Goal: Transaction & Acquisition: Book appointment/travel/reservation

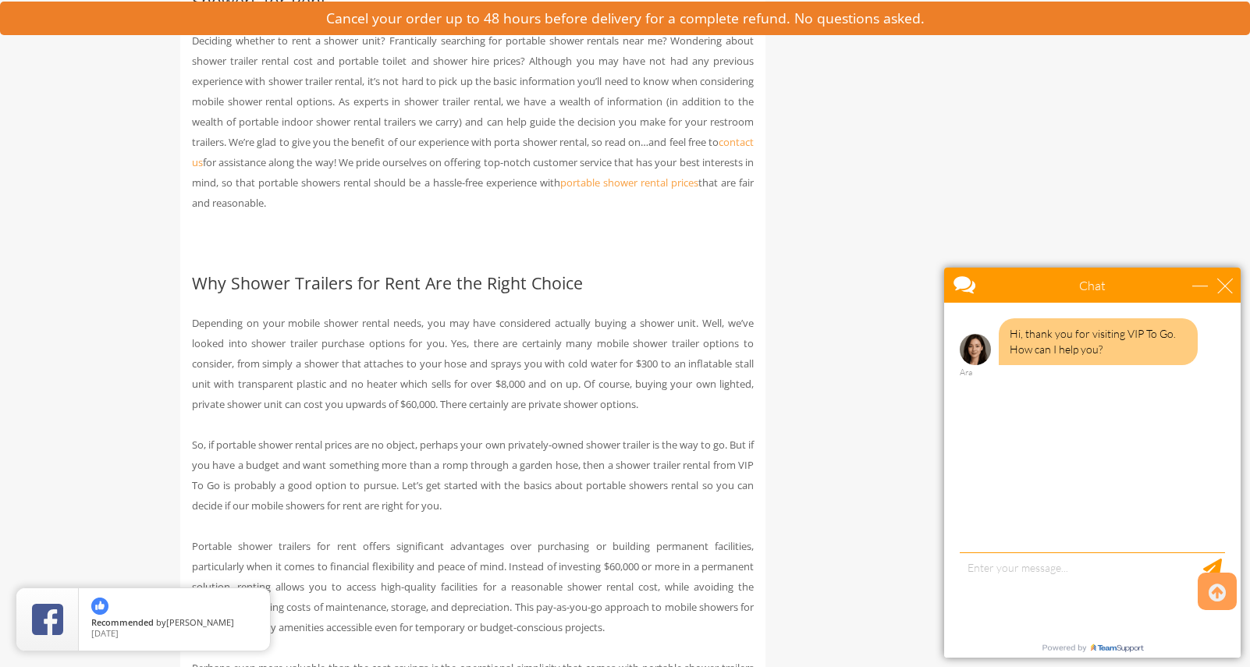
scroll to position [1011, 0]
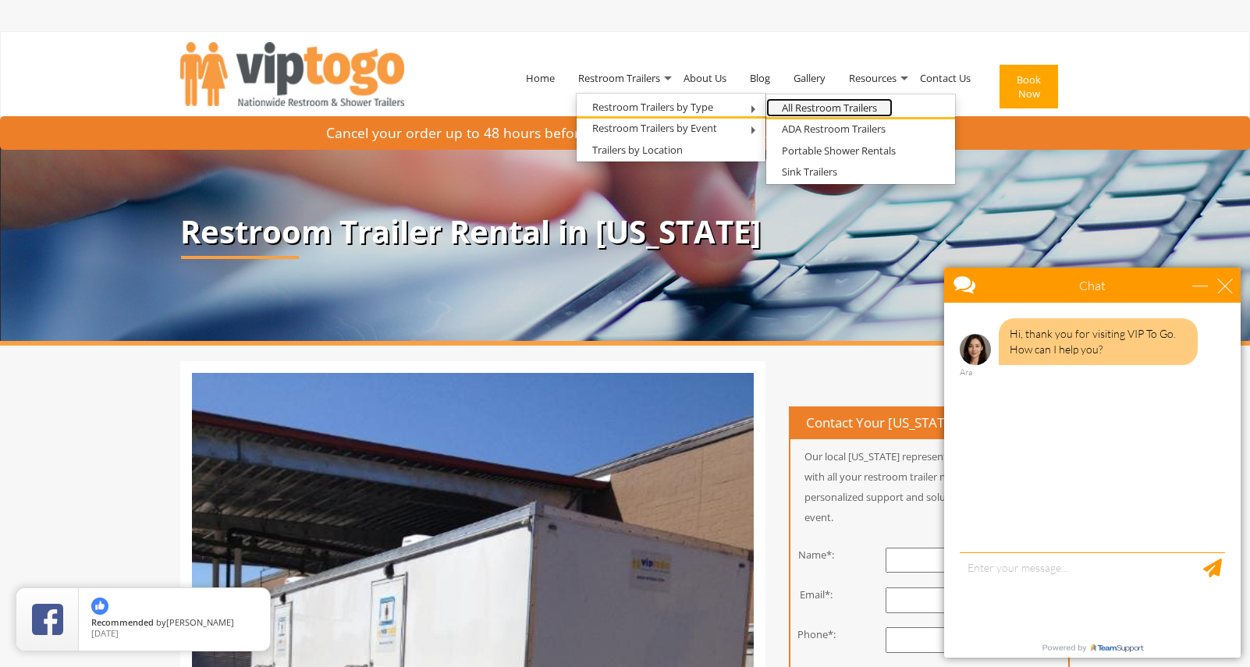
click at [823, 108] on link "All Restroom Trailers" at bounding box center [830, 108] width 126 height 20
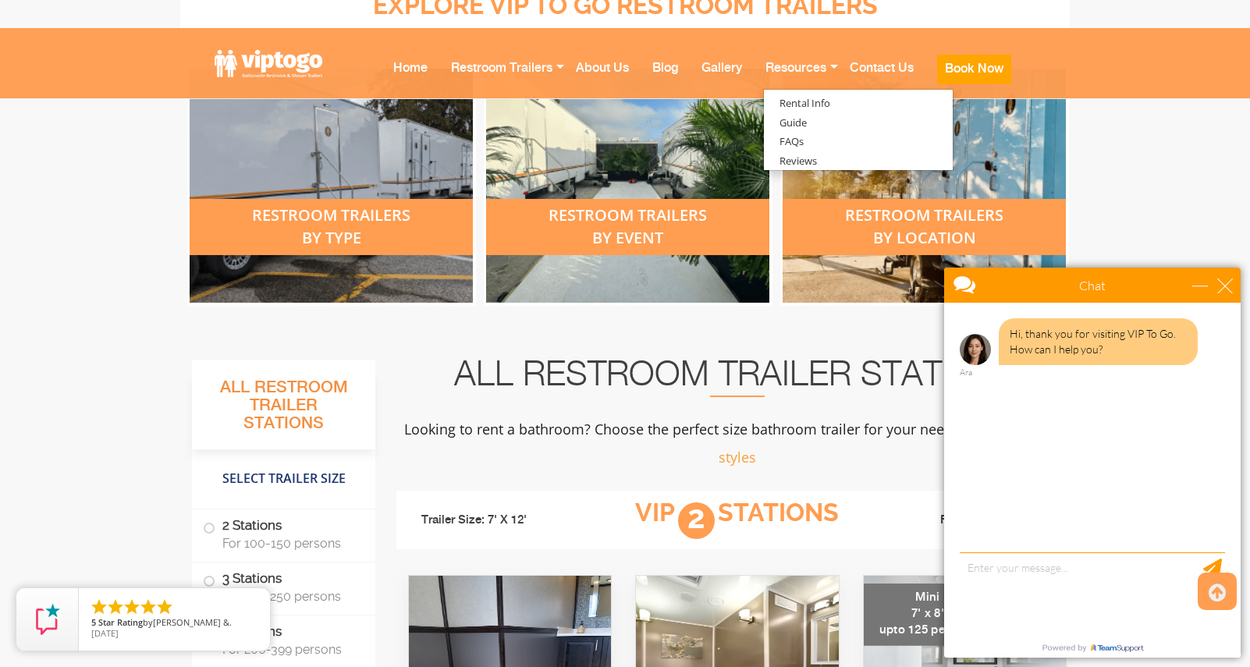
scroll to position [686, 0]
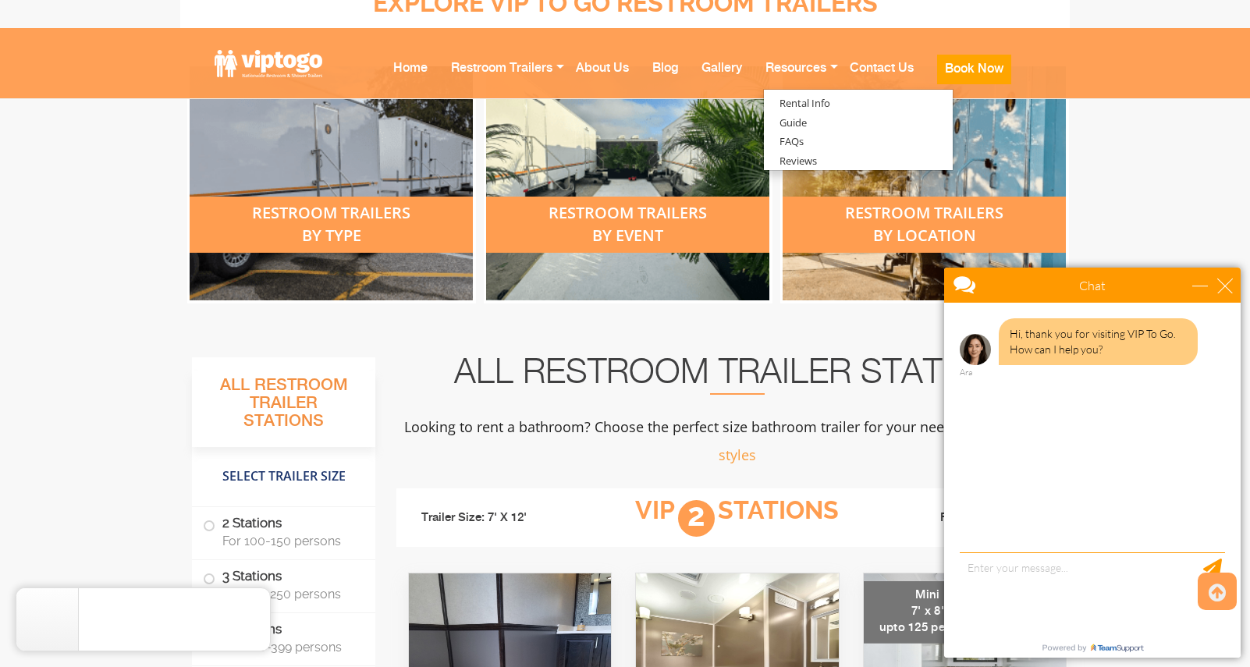
click at [935, 224] on div "restroom trailers by location" at bounding box center [924, 225] width 283 height 56
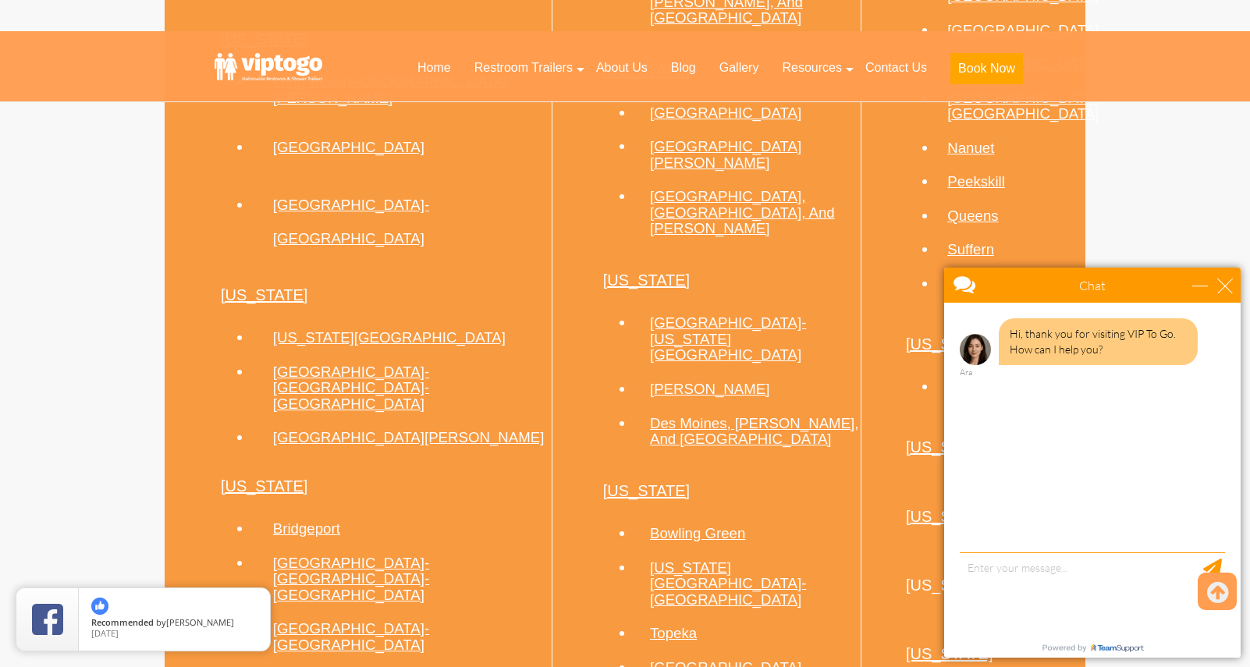
scroll to position [1668, 0]
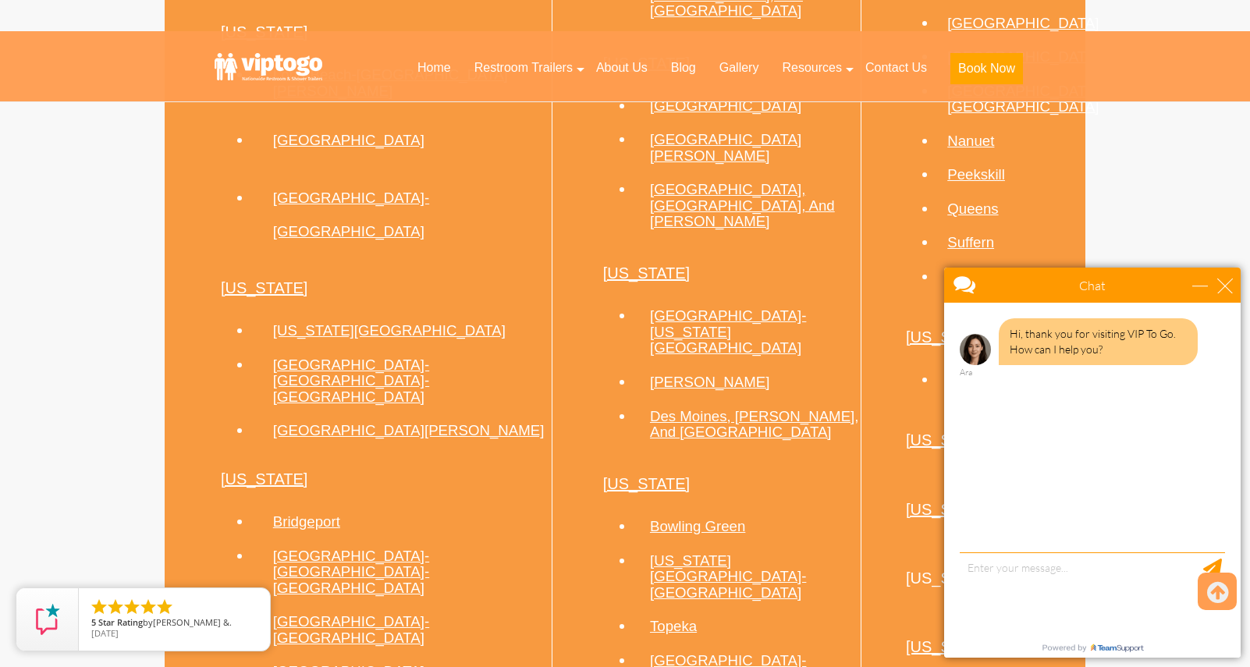
click at [948, 269] on link "[GEOGRAPHIC_DATA]" at bounding box center [1023, 277] width 151 height 16
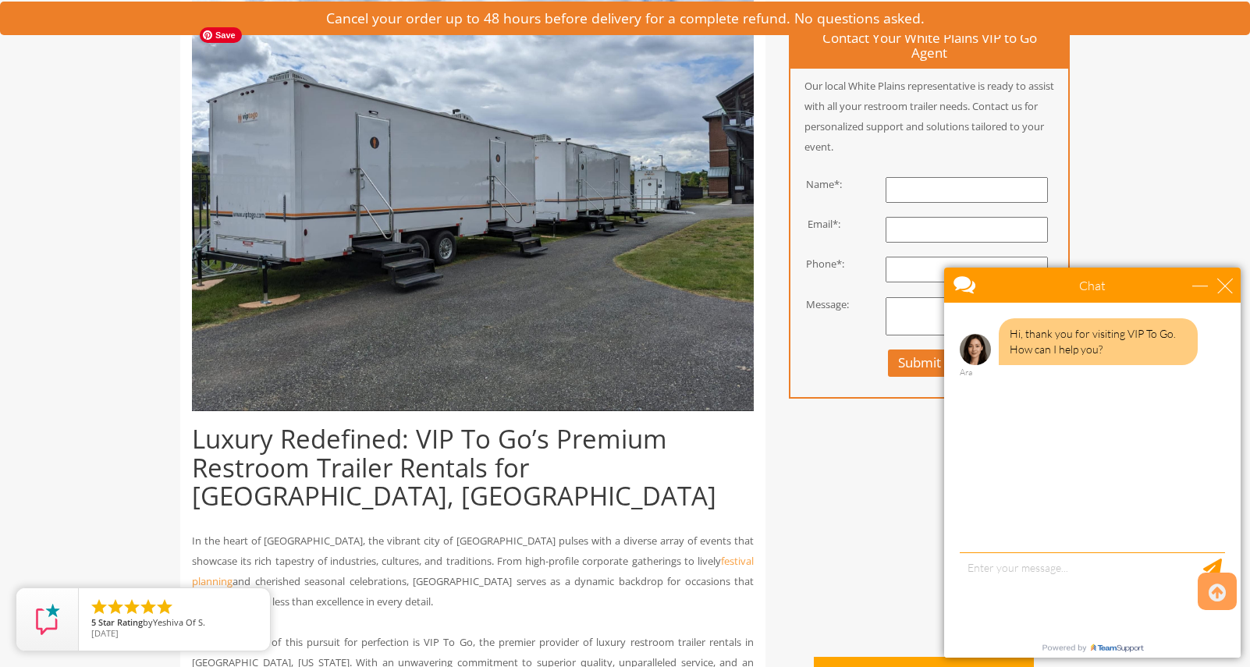
scroll to position [392, 0]
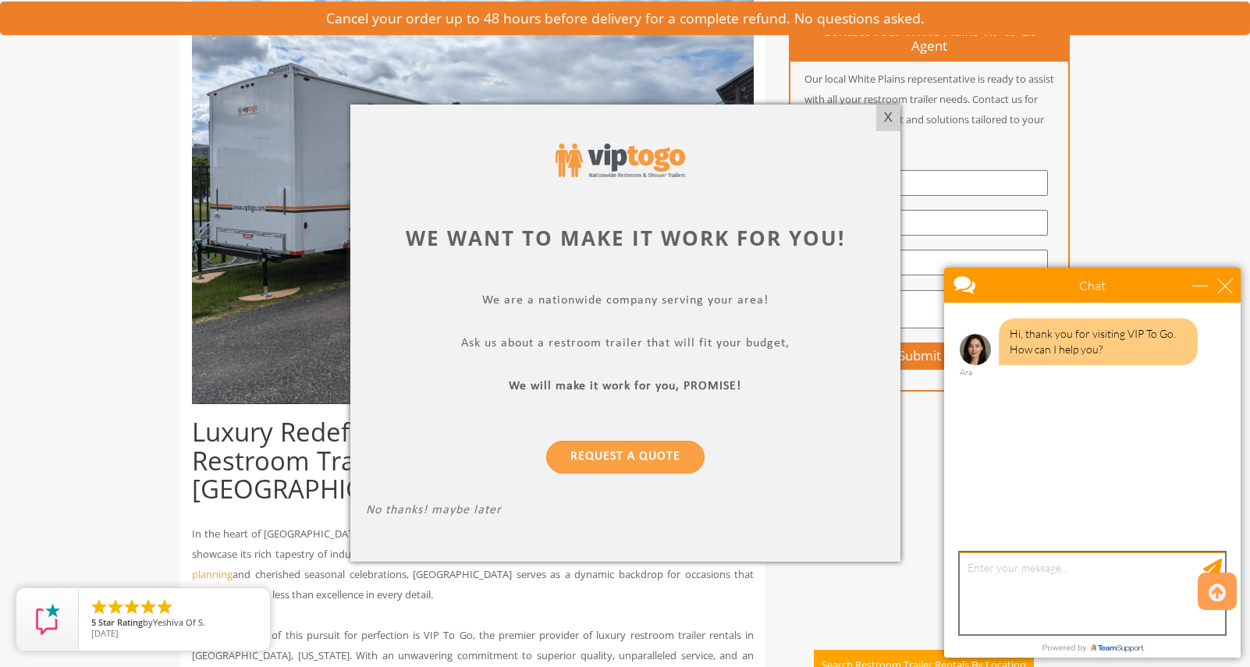
click at [1005, 573] on textarea "type your message" at bounding box center [1092, 594] width 265 height 82
type textarea "Are these available for delivery to [GEOGRAPHIC_DATA], [GEOGRAPHIC_DATA]?"
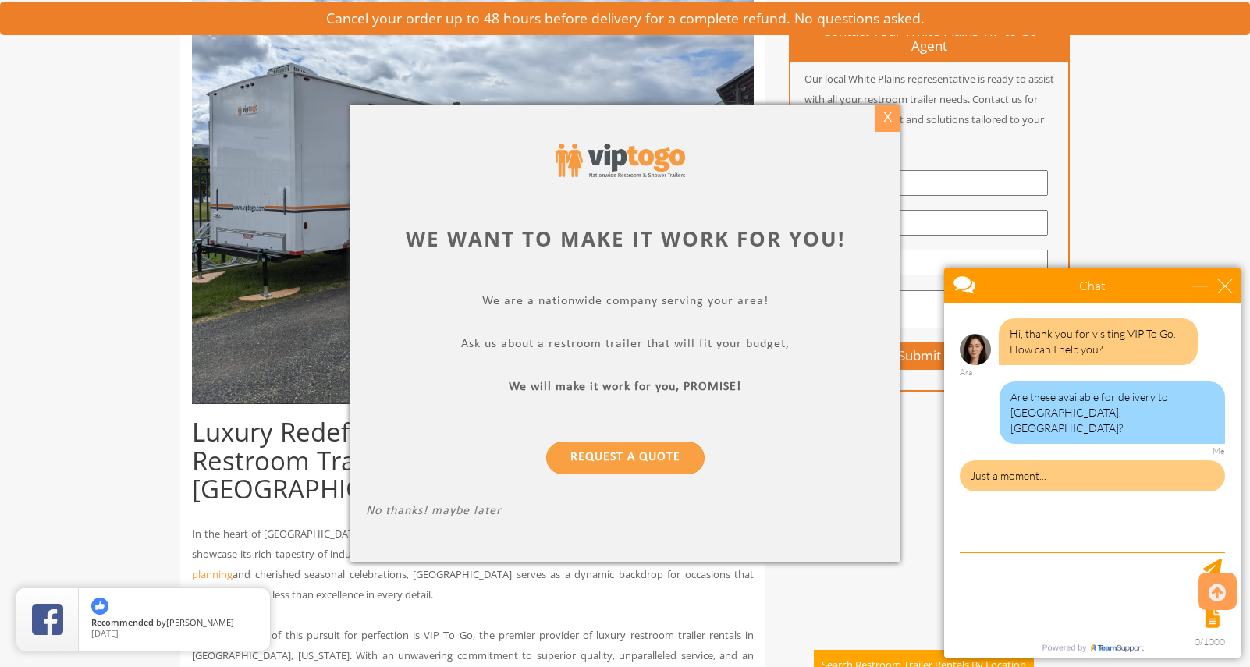
click at [886, 116] on div "X" at bounding box center [888, 118] width 24 height 27
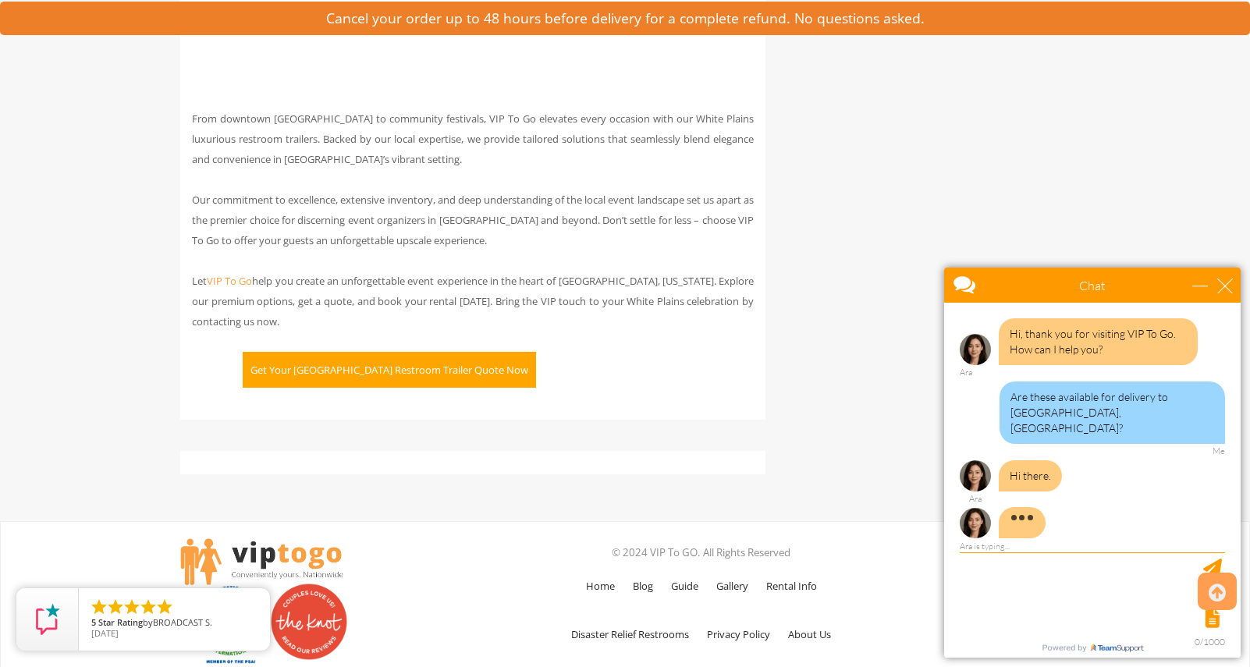
scroll to position [4288, 0]
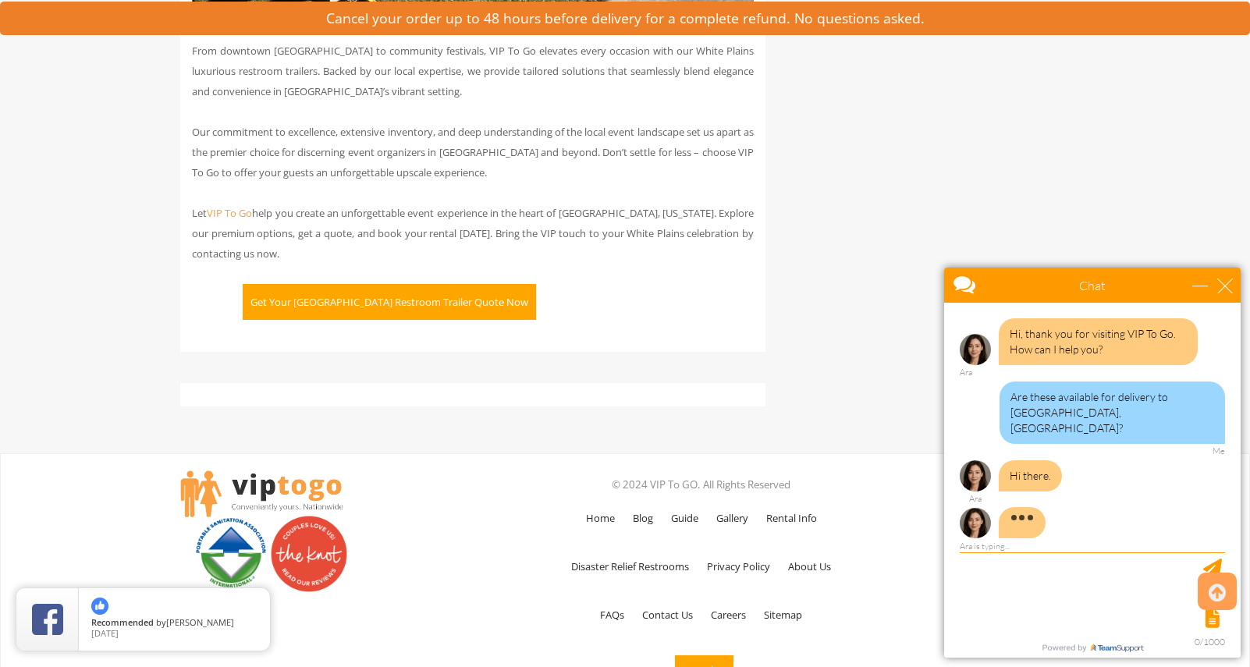
click at [424, 284] on button "Get Your White Plains Restroom Trailer Quote Now" at bounding box center [389, 302] width 293 height 36
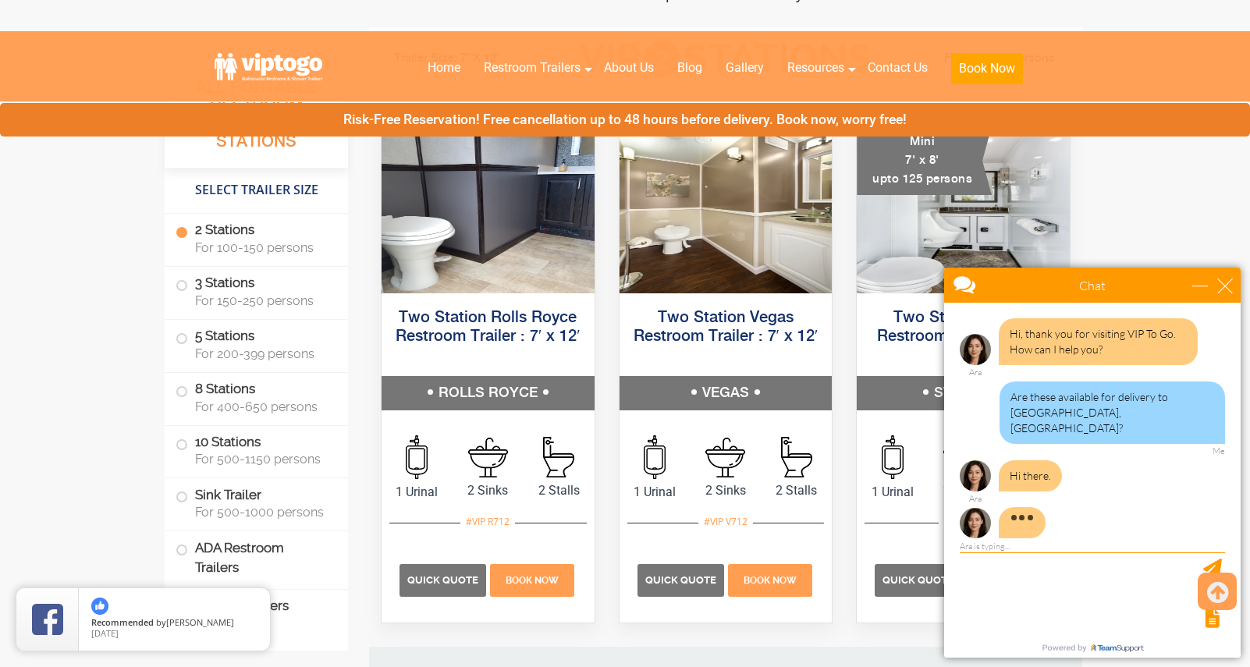
scroll to position [783, 0]
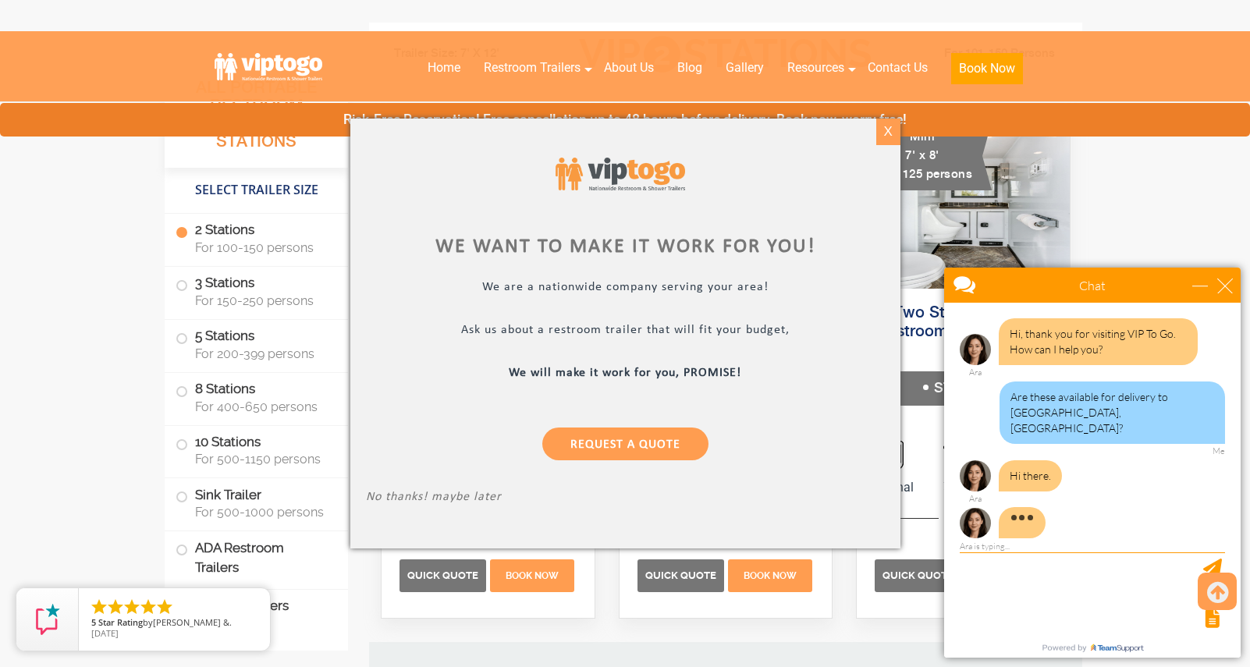
click at [884, 132] on div "X" at bounding box center [888, 132] width 24 height 27
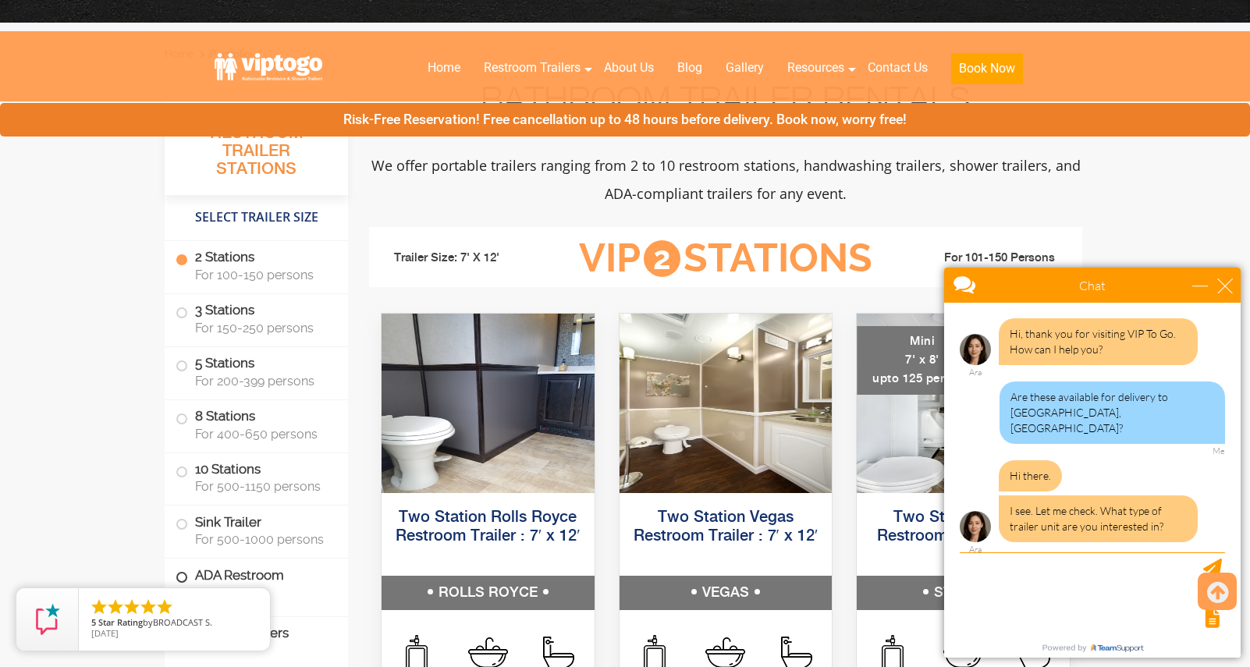
scroll to position [494, 0]
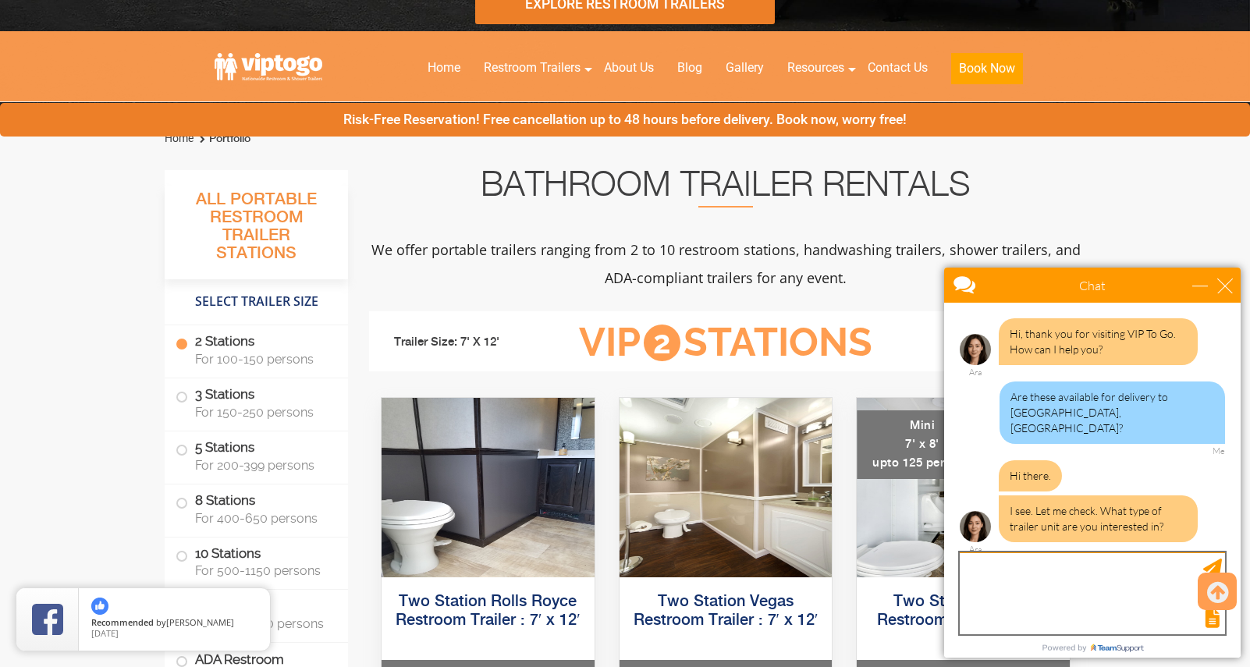
click at [1040, 574] on textarea "type your message" at bounding box center [1092, 594] width 265 height 82
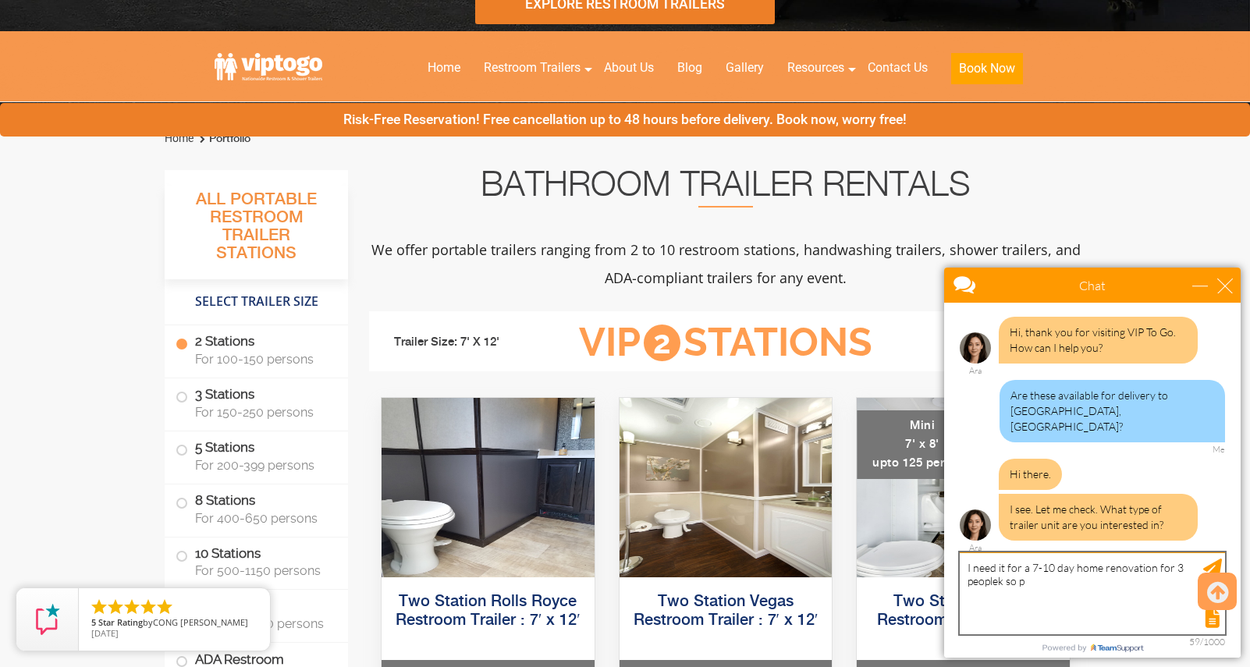
scroll to position [0, 0]
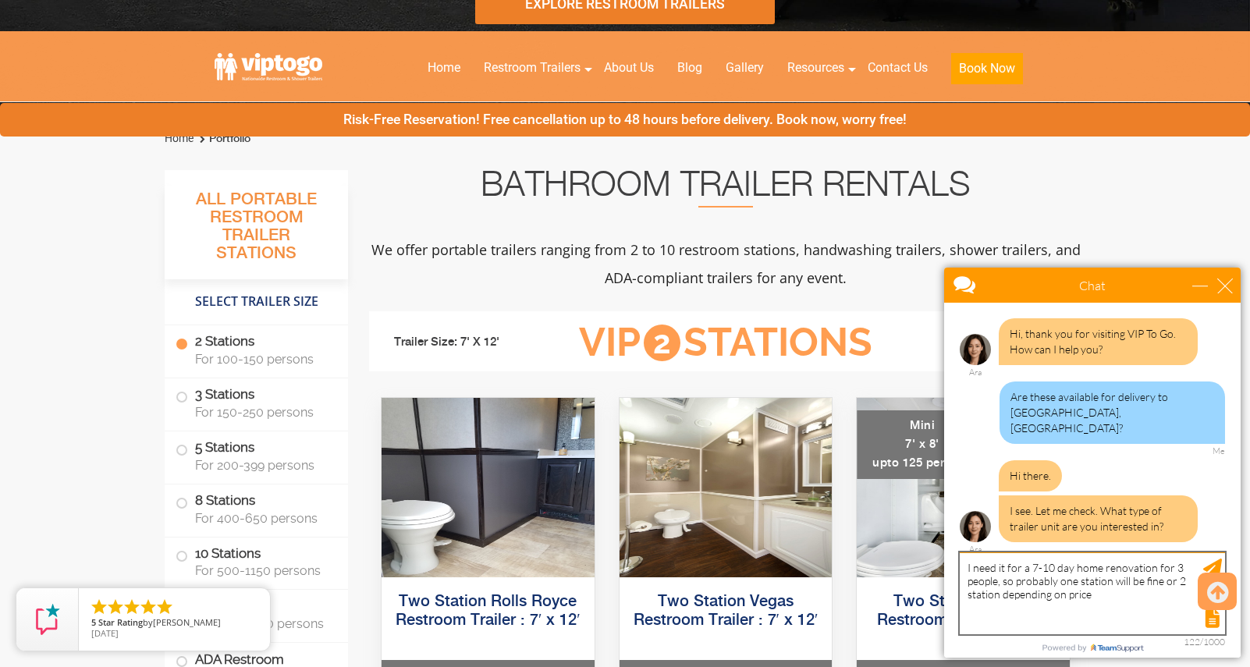
type textarea "I need it for a 7-10 day home renovation for 3 people, so probably one station …"
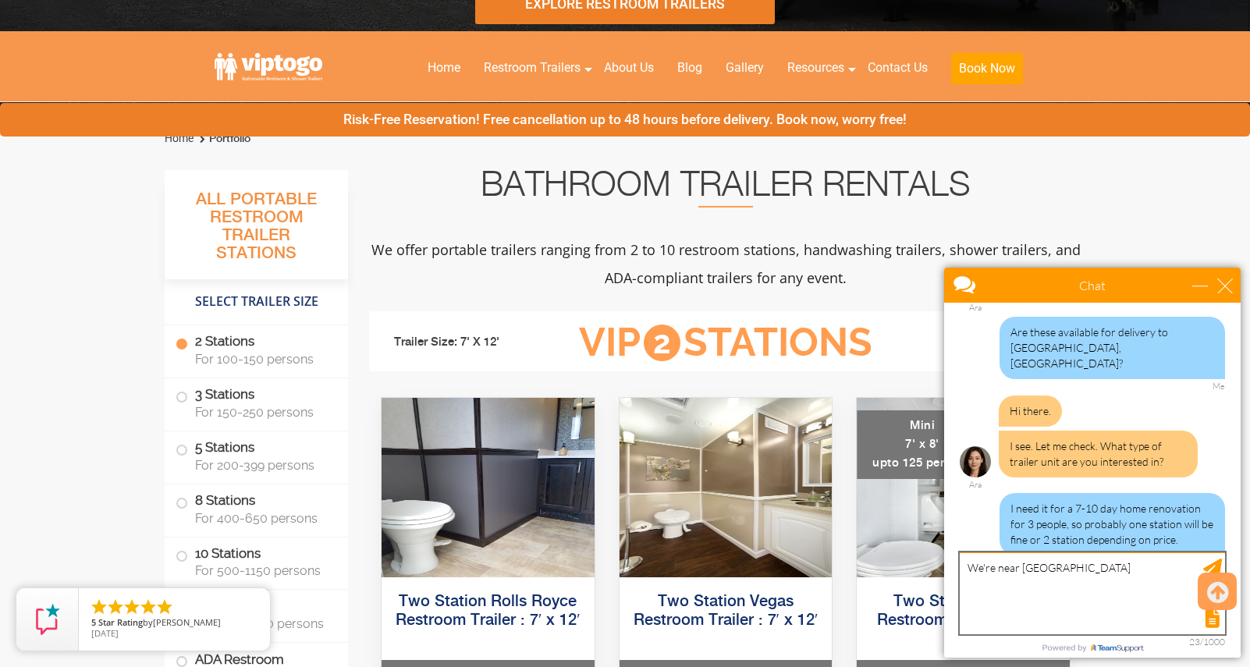
scroll to position [112, 0]
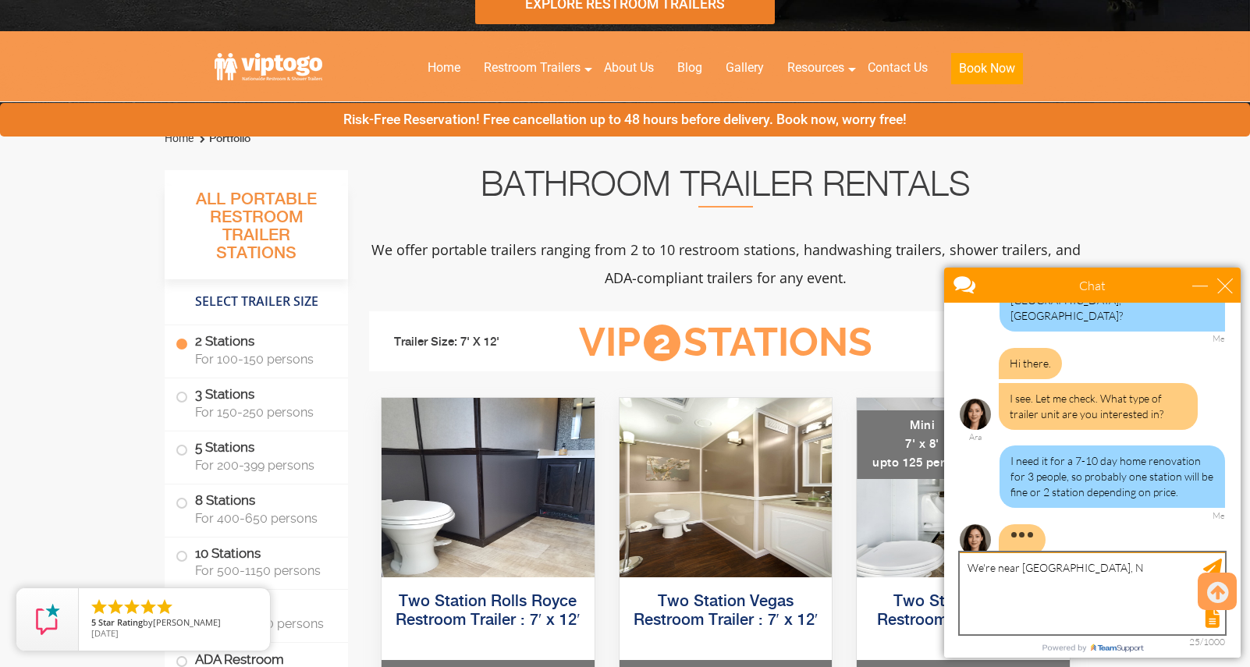
type textarea "We're near White Plains, NY"
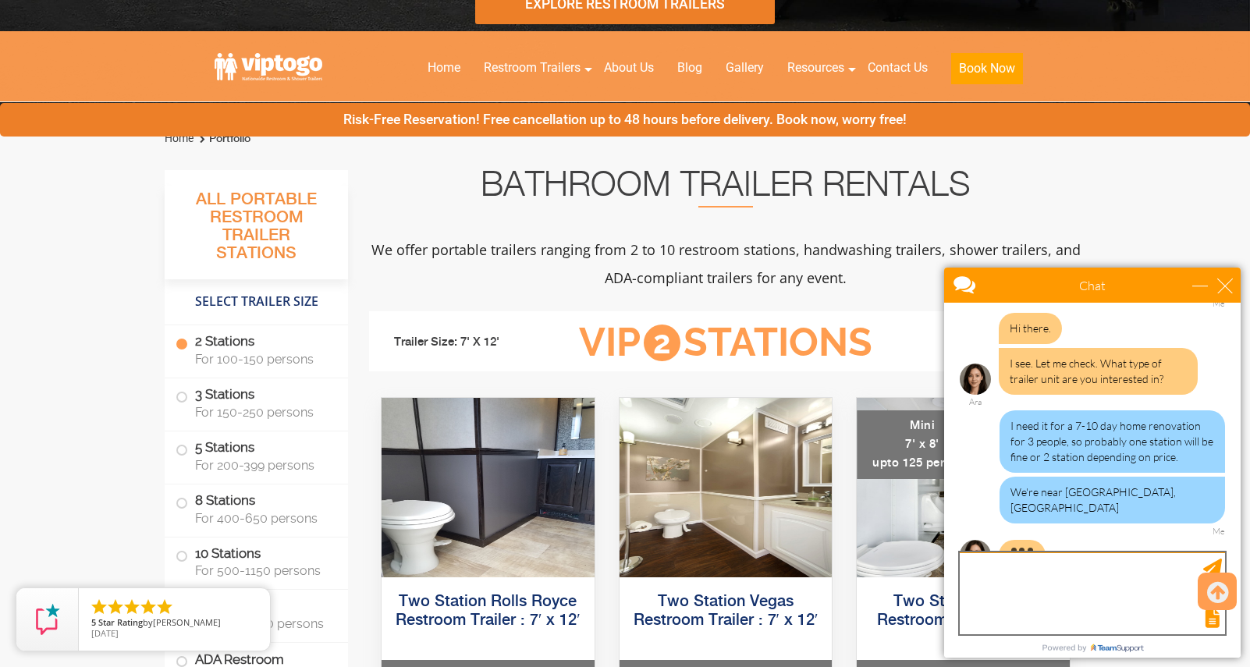
scroll to position [163, 0]
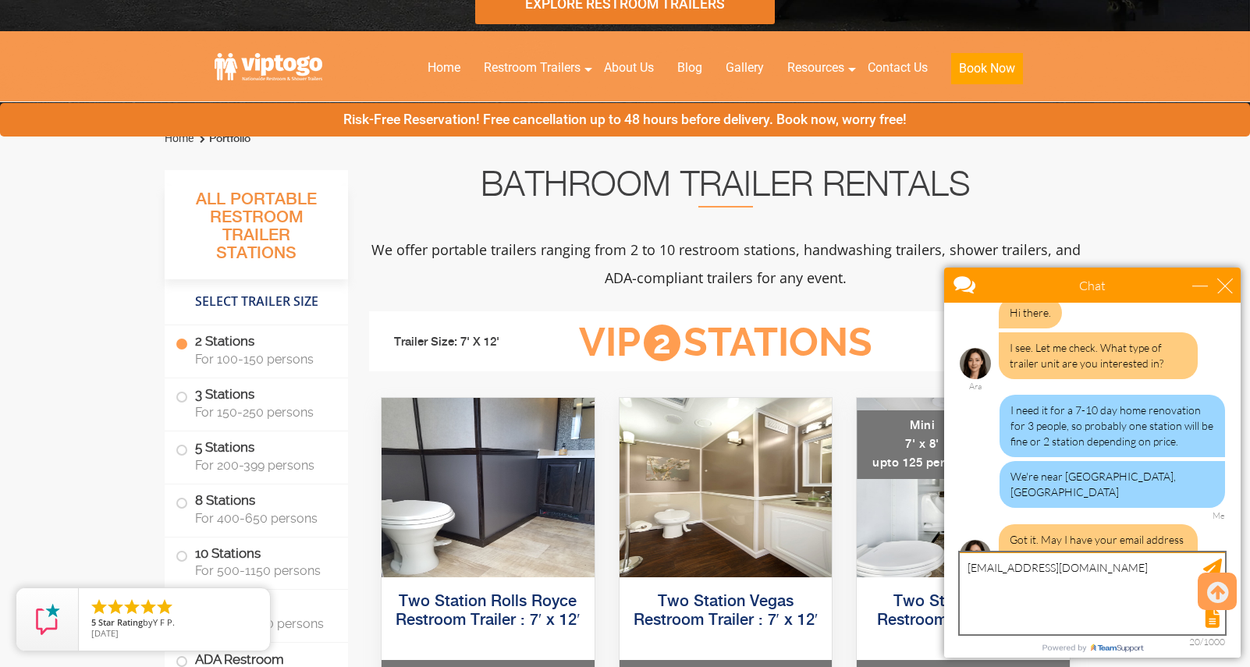
type textarea "erikamcquade@gmail.com"
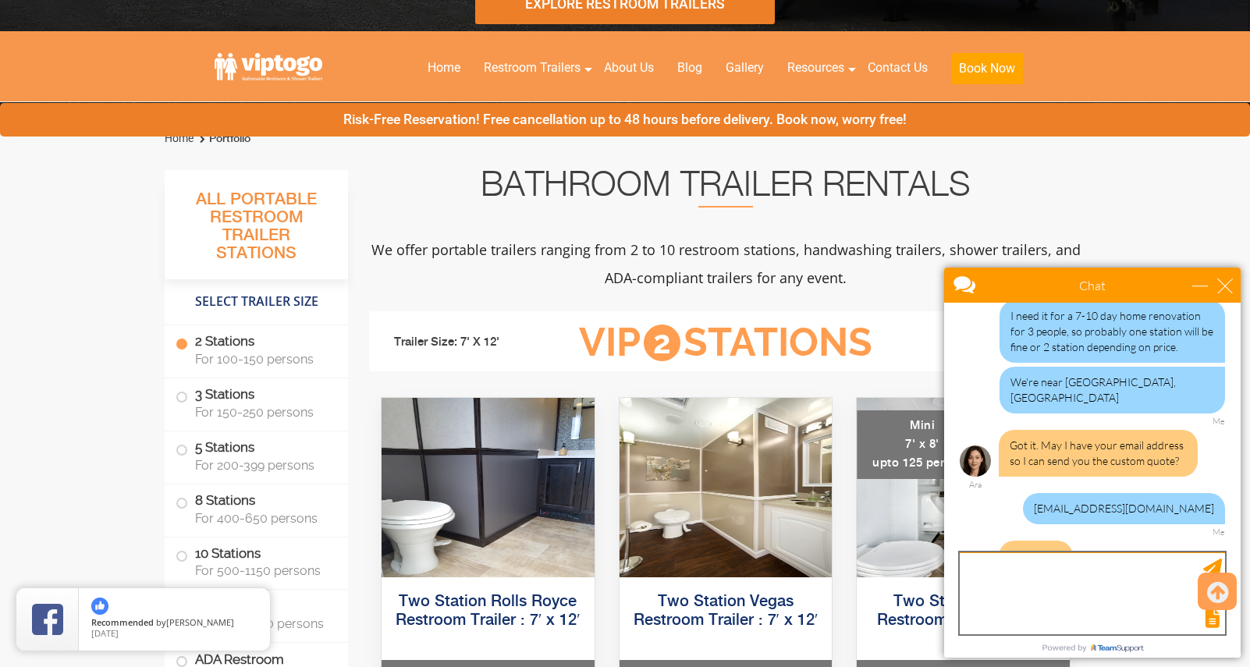
scroll to position [308, 0]
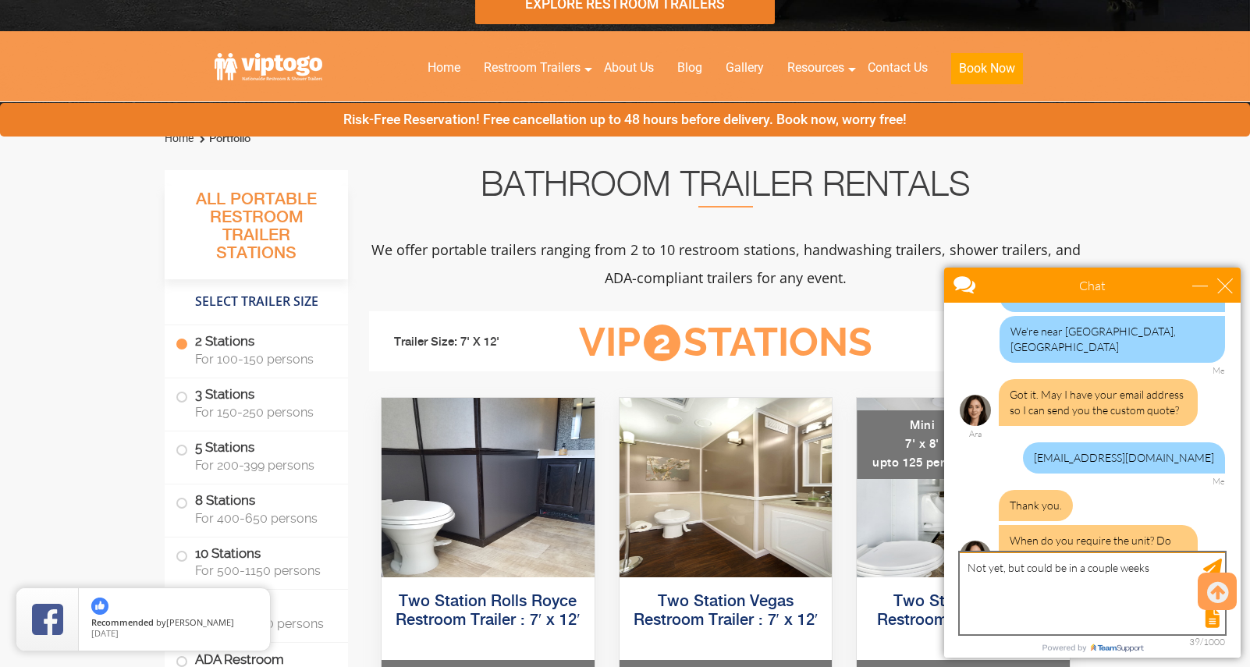
type textarea "Not yet, but could be in a couple weeks."
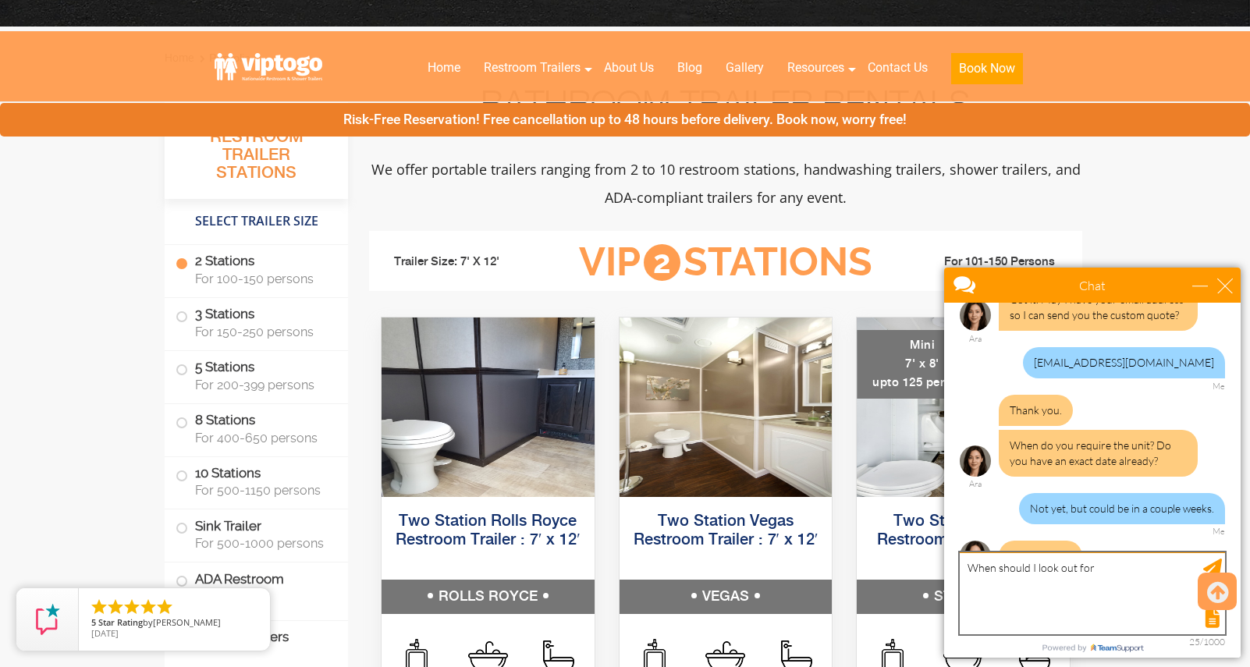
scroll to position [454, 0]
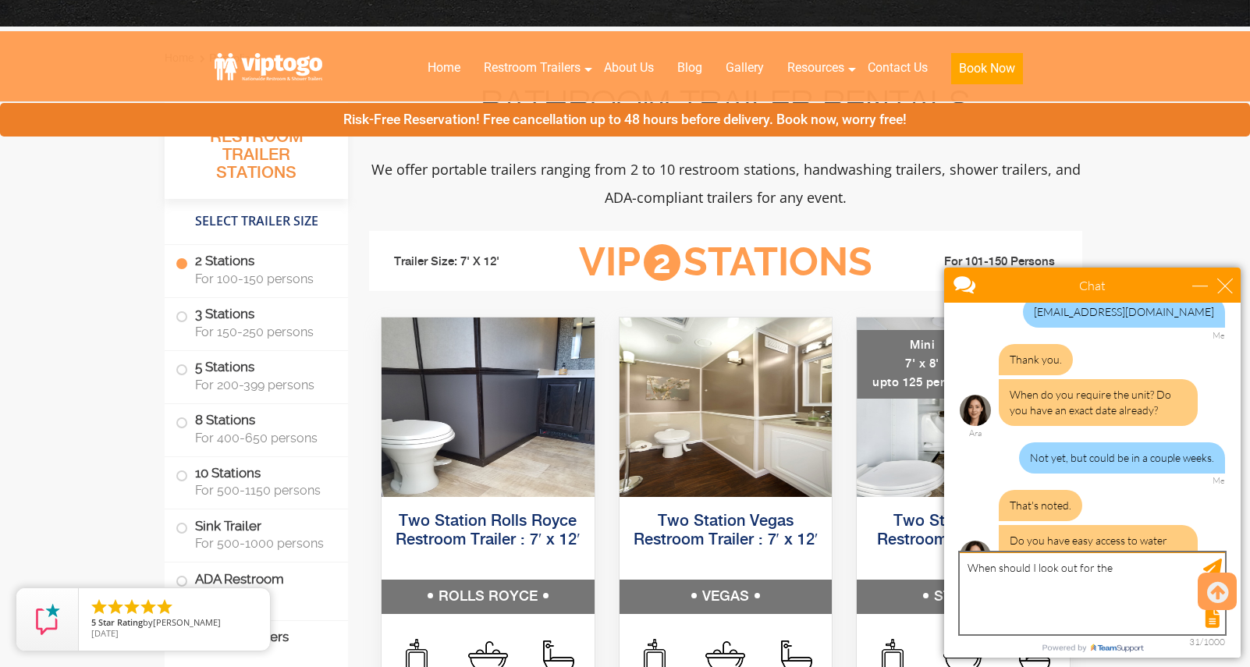
drag, startPoint x: 1123, startPoint y: 567, endPoint x: 974, endPoint y: 560, distance: 149.2
click at [974, 560] on textarea "When should I look out for the" at bounding box center [1092, 594] width 265 height 82
type textarea "It will be set up outside of my house so yes there will be access to electricit…"
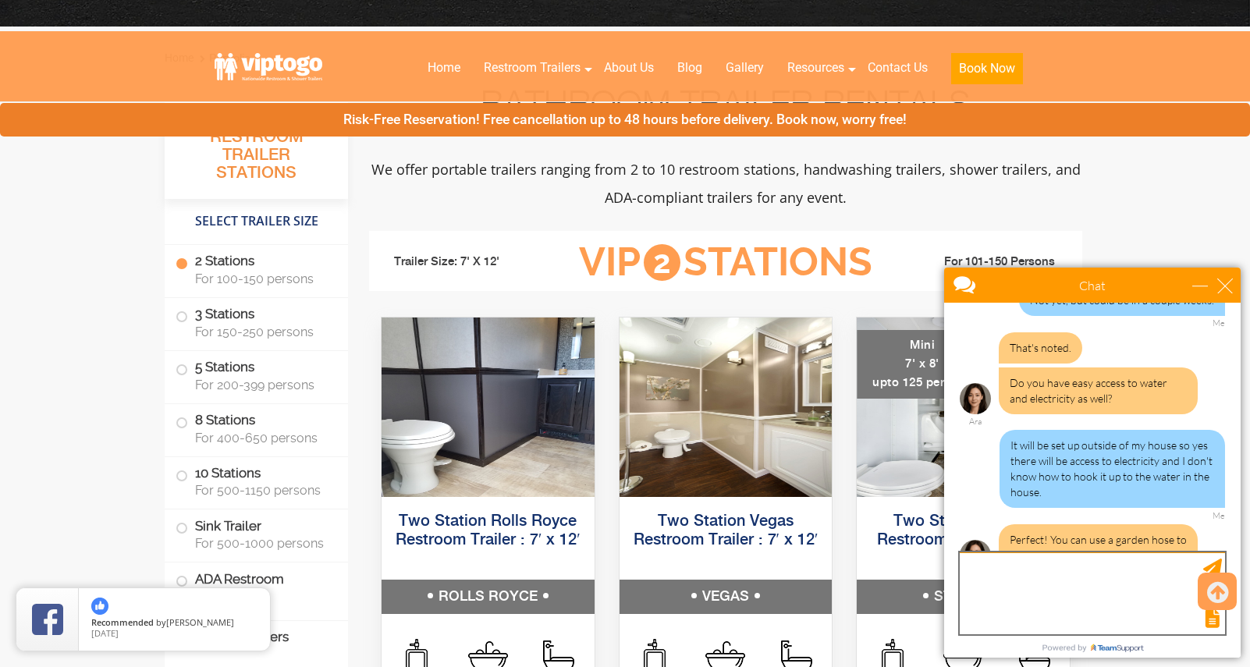
scroll to position [694, 0]
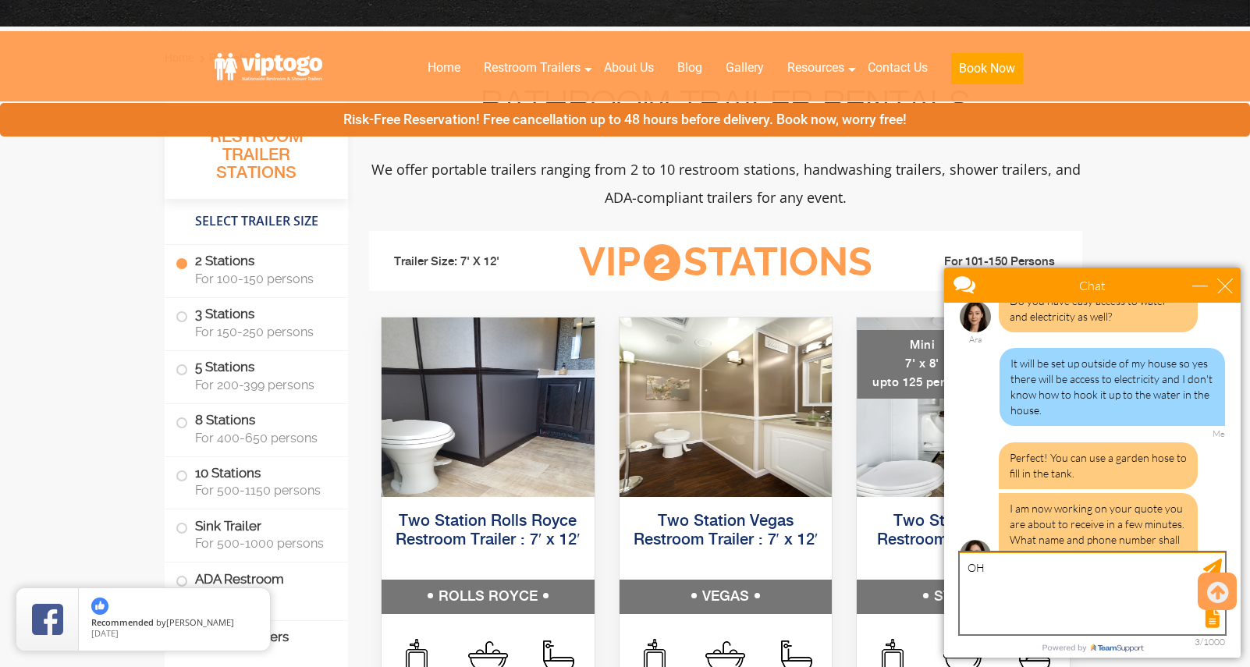
type textarea "O"
type textarea "That's great - do you guys hook all of this up? My name is Erika McQuade, phone…"
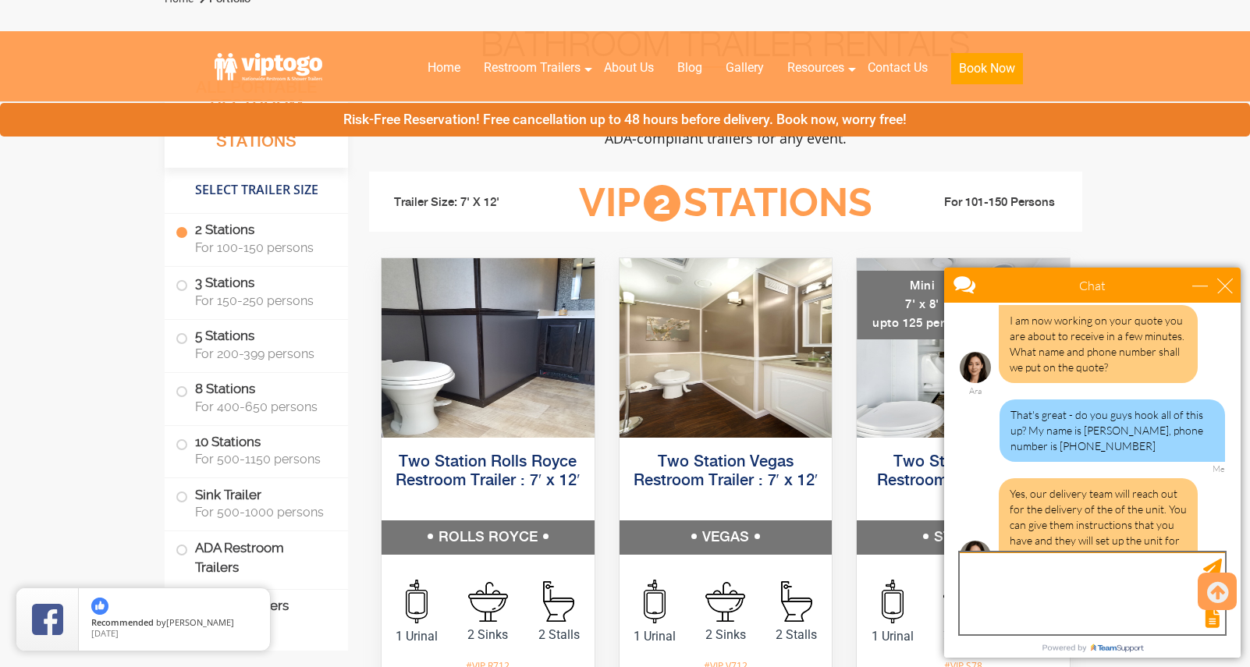
scroll to position [637, 0]
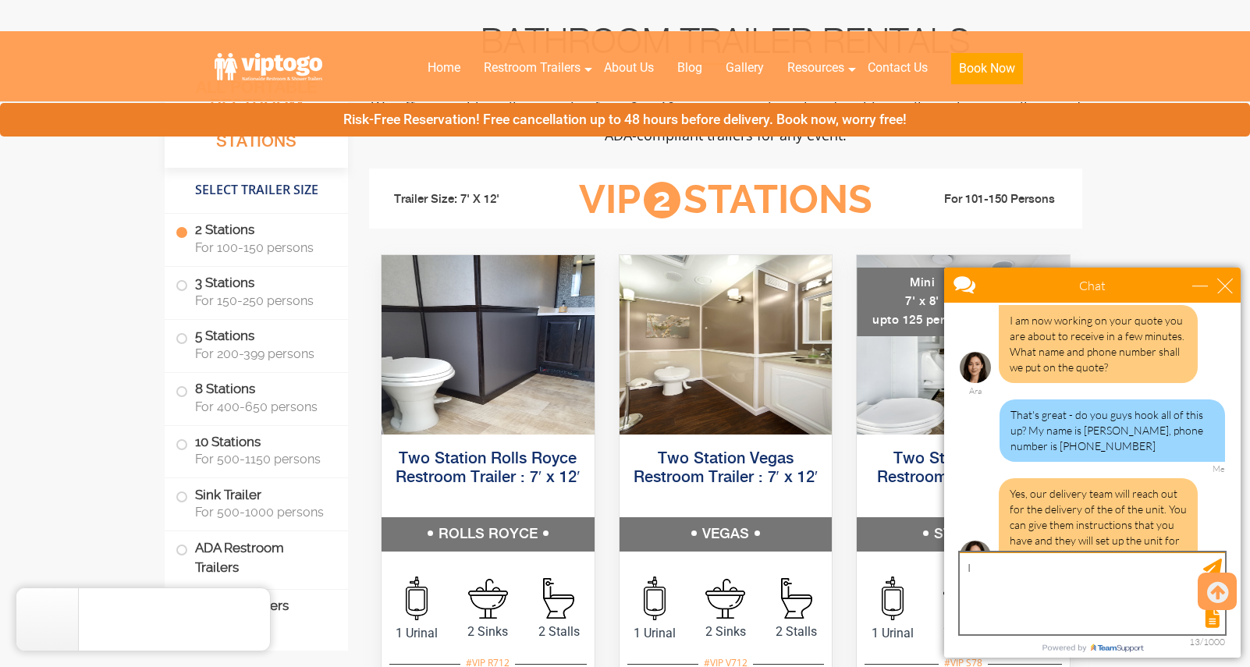
type textarea "I"
click at [979, 595] on textarea "I've never done this before so I would need the help. If they can't do that, do…" at bounding box center [1092, 594] width 265 height 82
type textarea "I've never done this before so I would need the help. If they can't do that, do…"
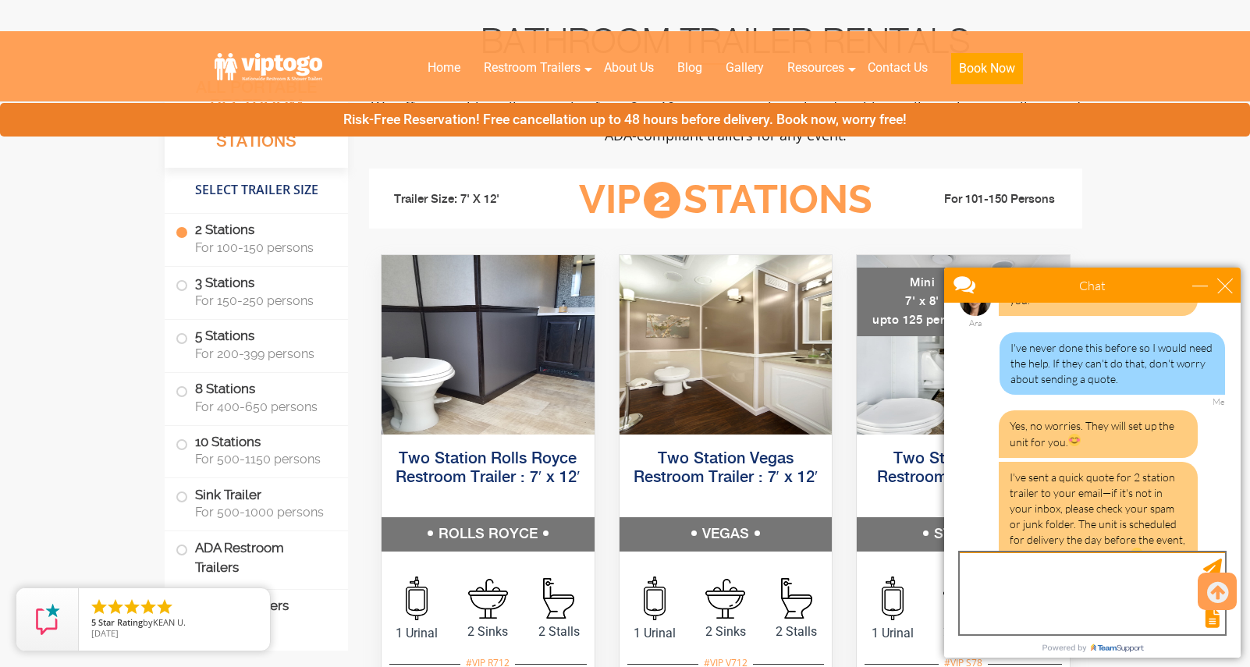
scroll to position [1189, 0]
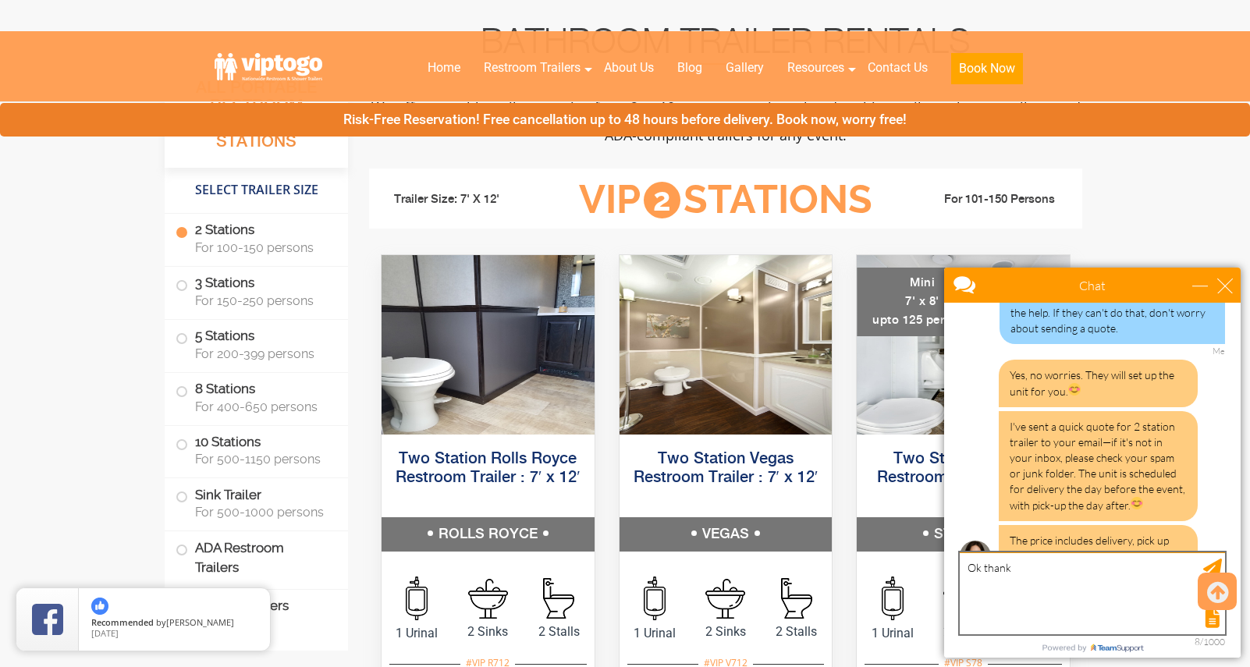
type textarea "Ok thanks"
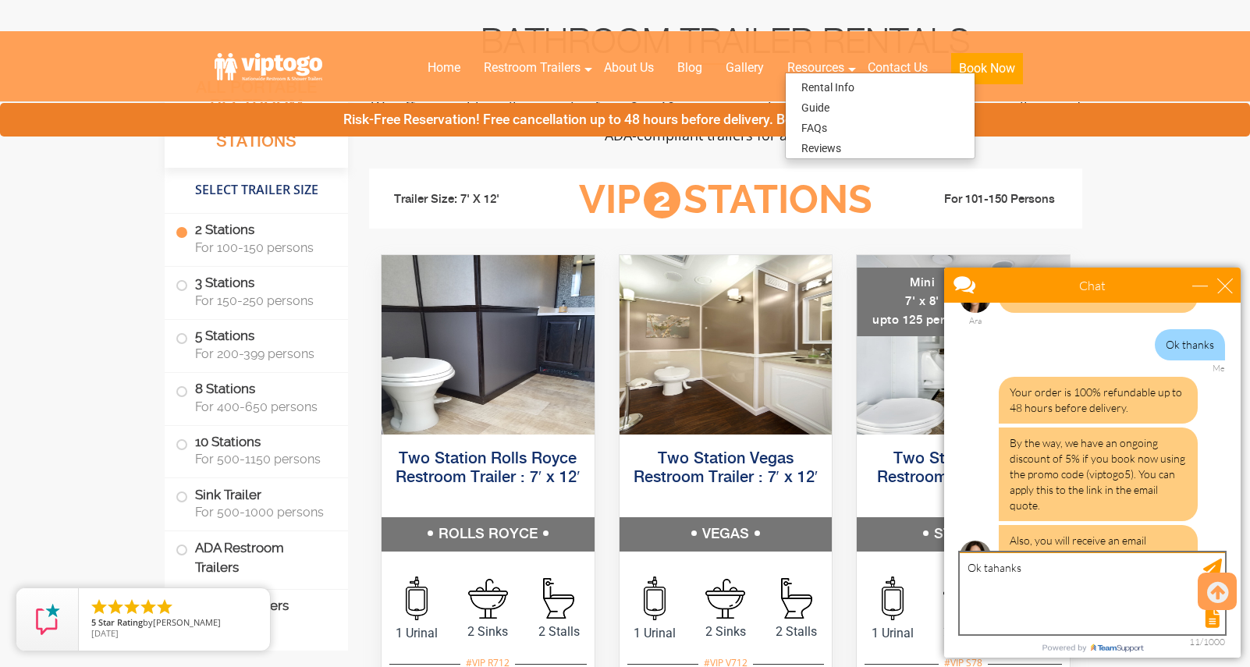
scroll to position [1495, 0]
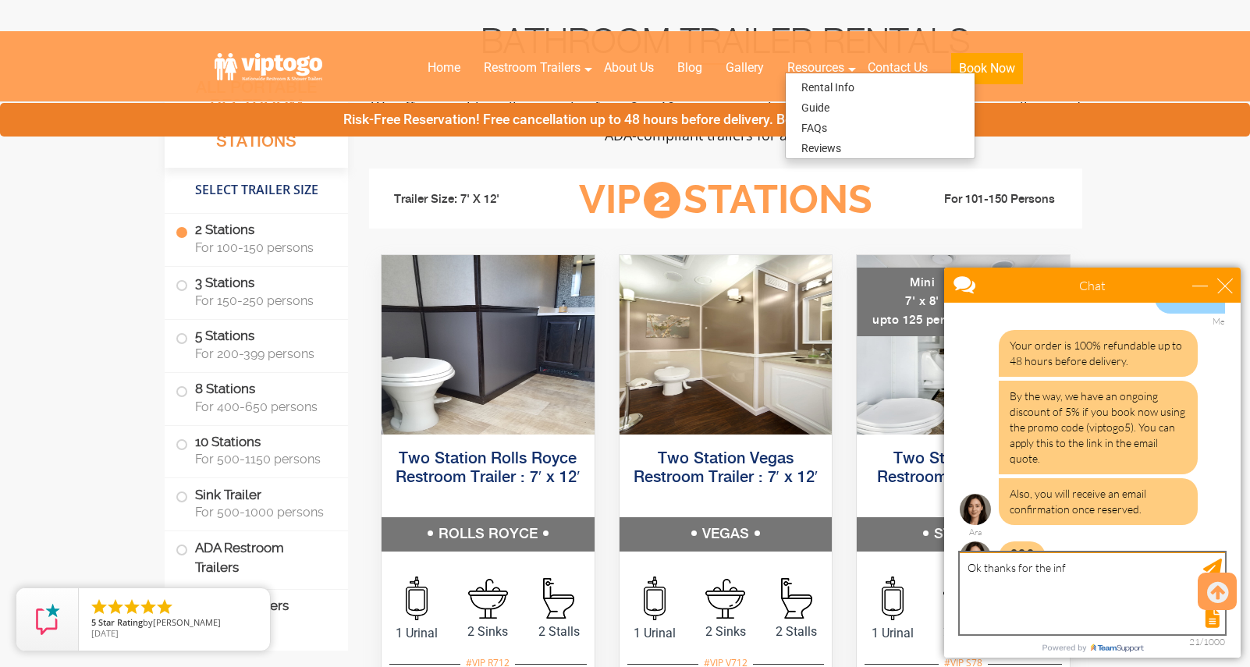
type textarea "Ok thanks for the info"
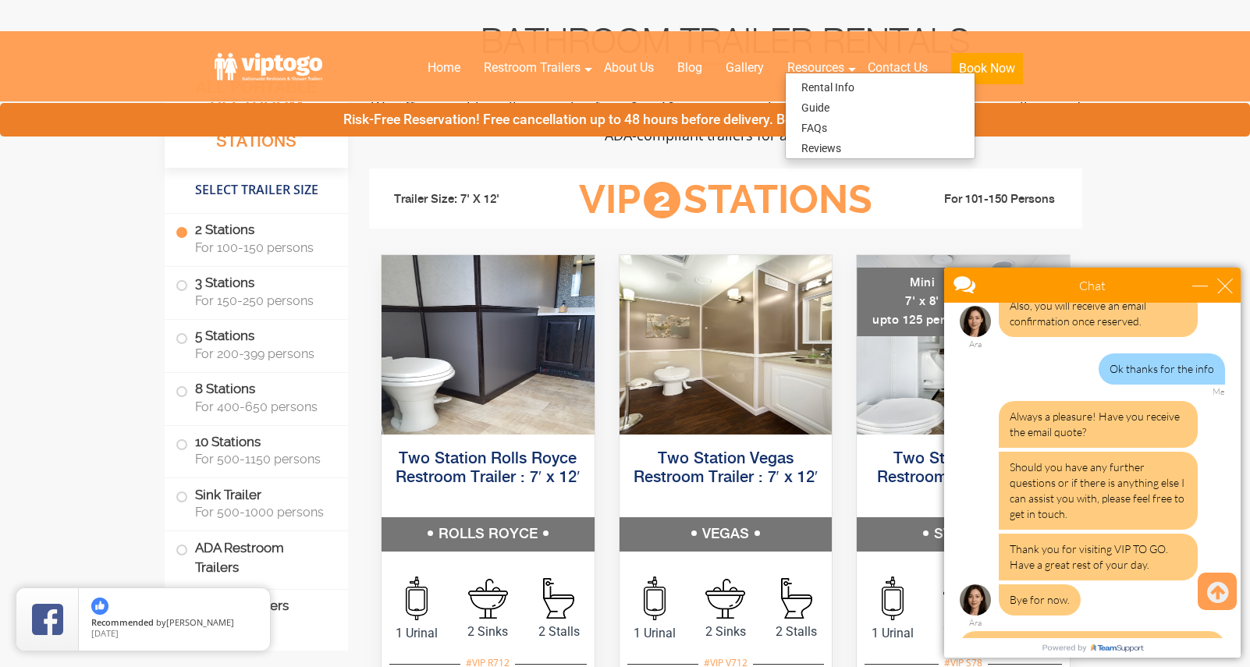
scroll to position [1681, 0]
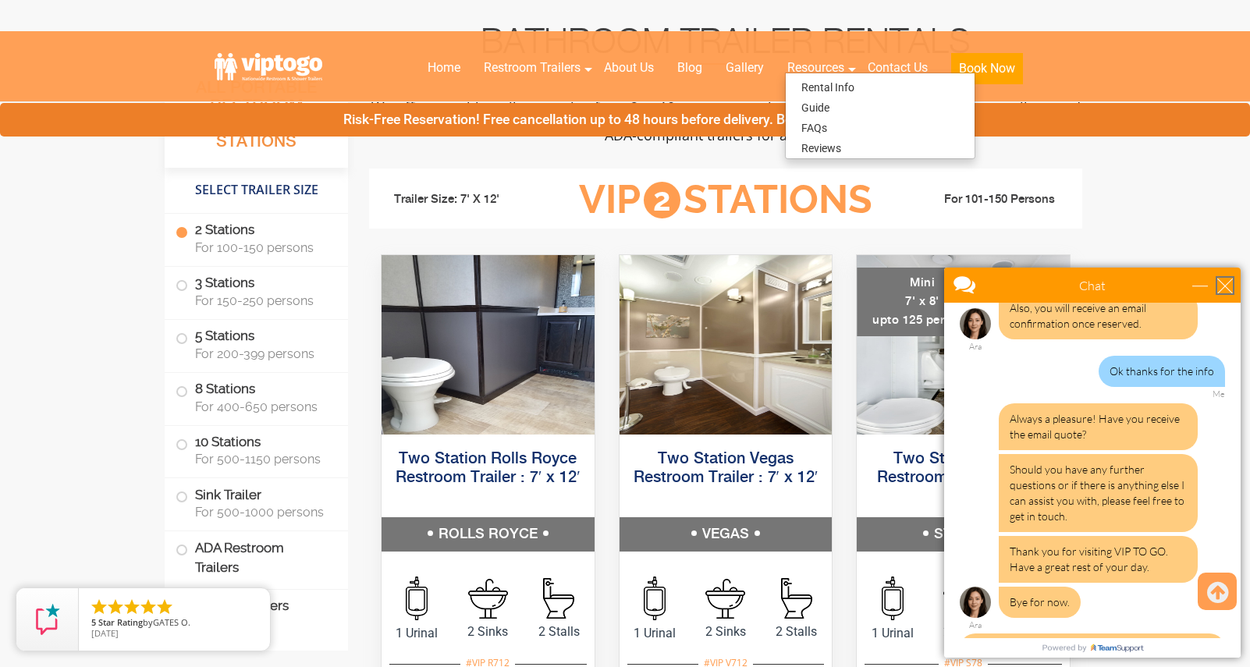
click at [1224, 286] on div "close" at bounding box center [1226, 286] width 16 height 16
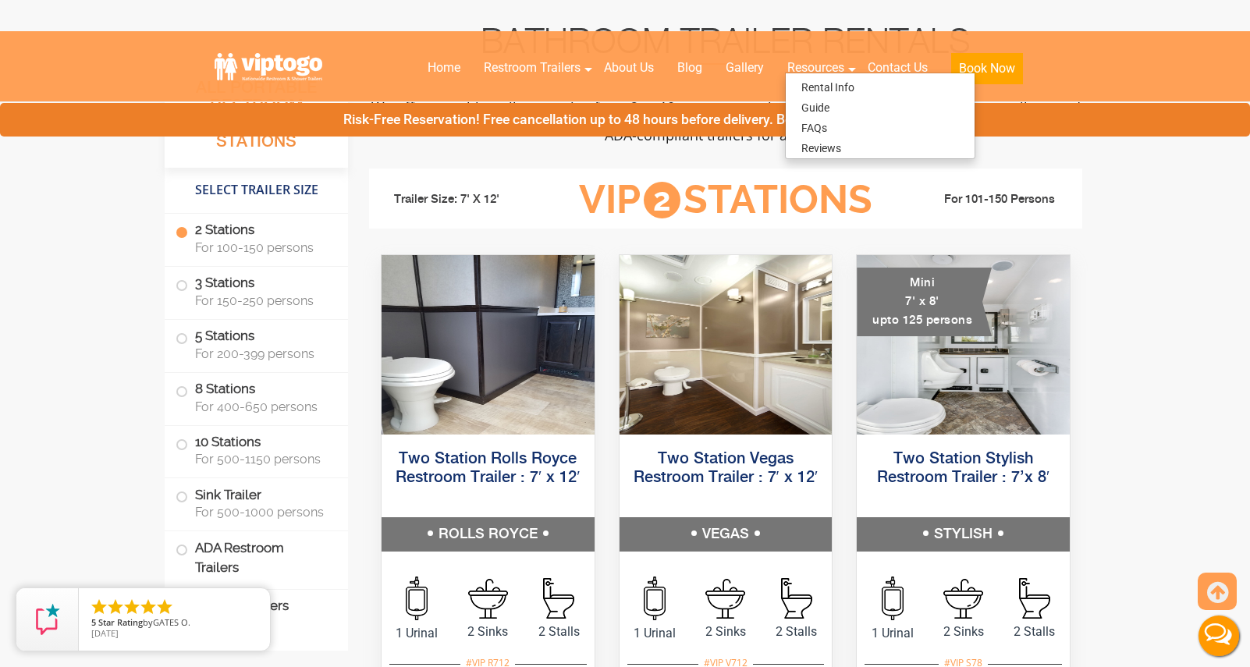
scroll to position [0, 0]
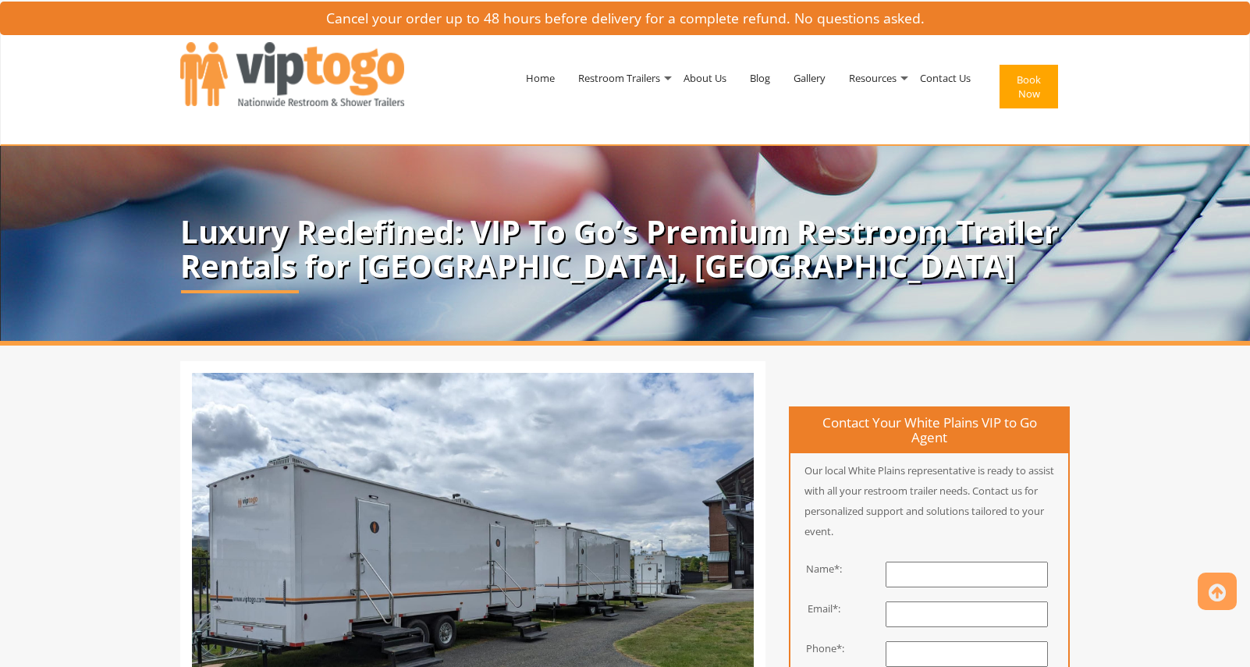
scroll to position [4284, 0]
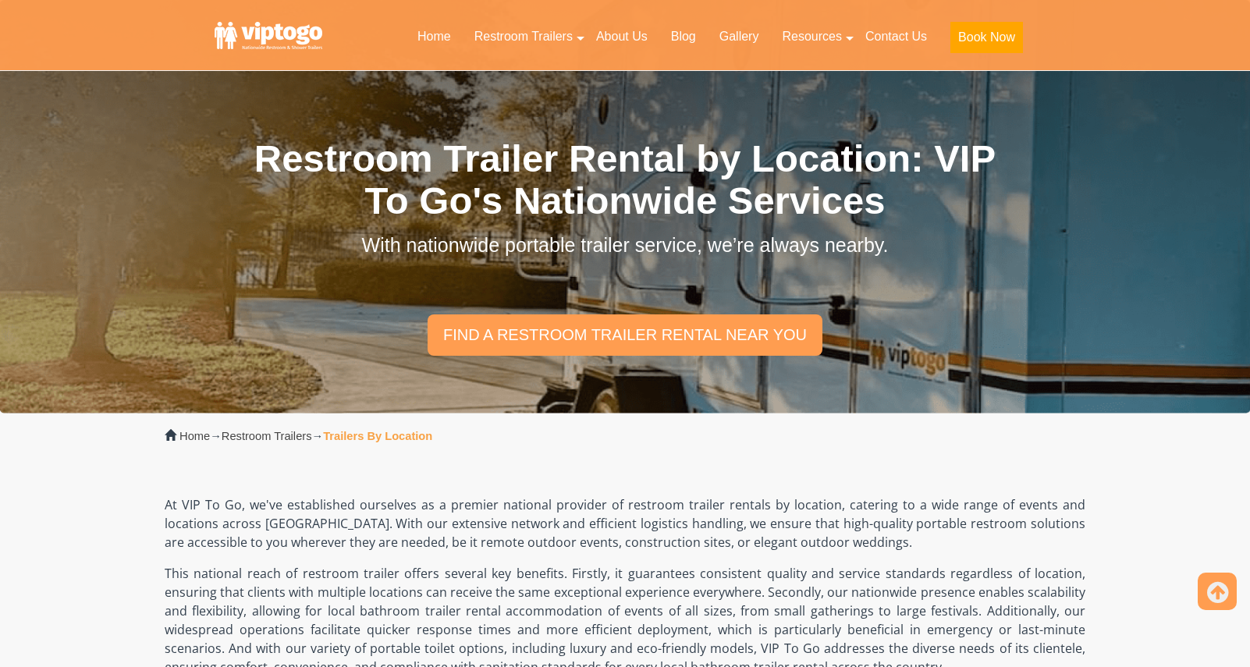
scroll to position [1641, 0]
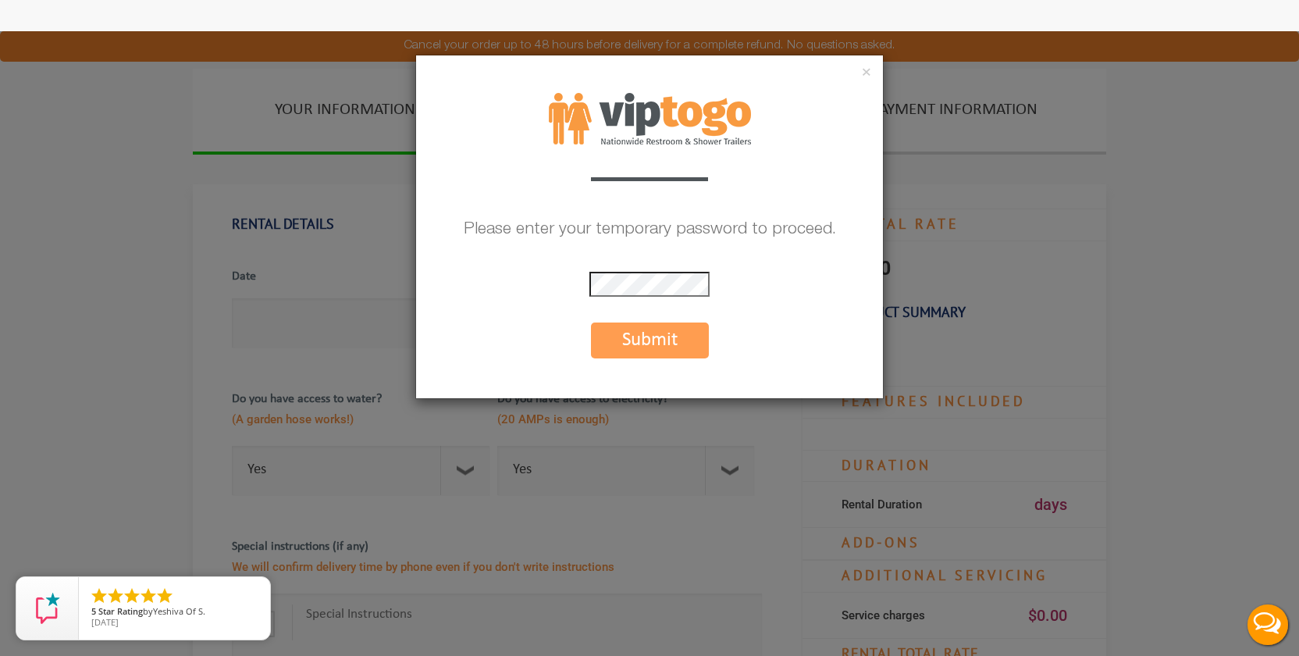
click at [651, 332] on button "Submit" at bounding box center [650, 340] width 118 height 36
